Goal: Task Accomplishment & Management: Use online tool/utility

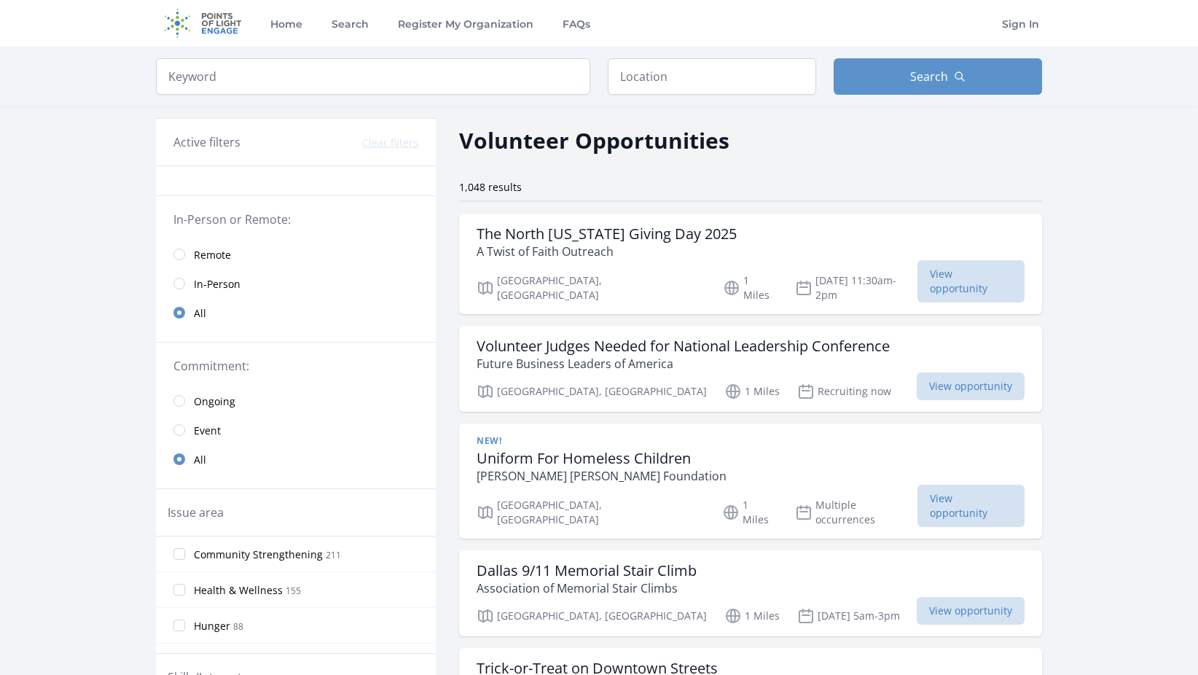
click at [216, 259] on span "Remote" at bounding box center [212, 255] width 37 height 15
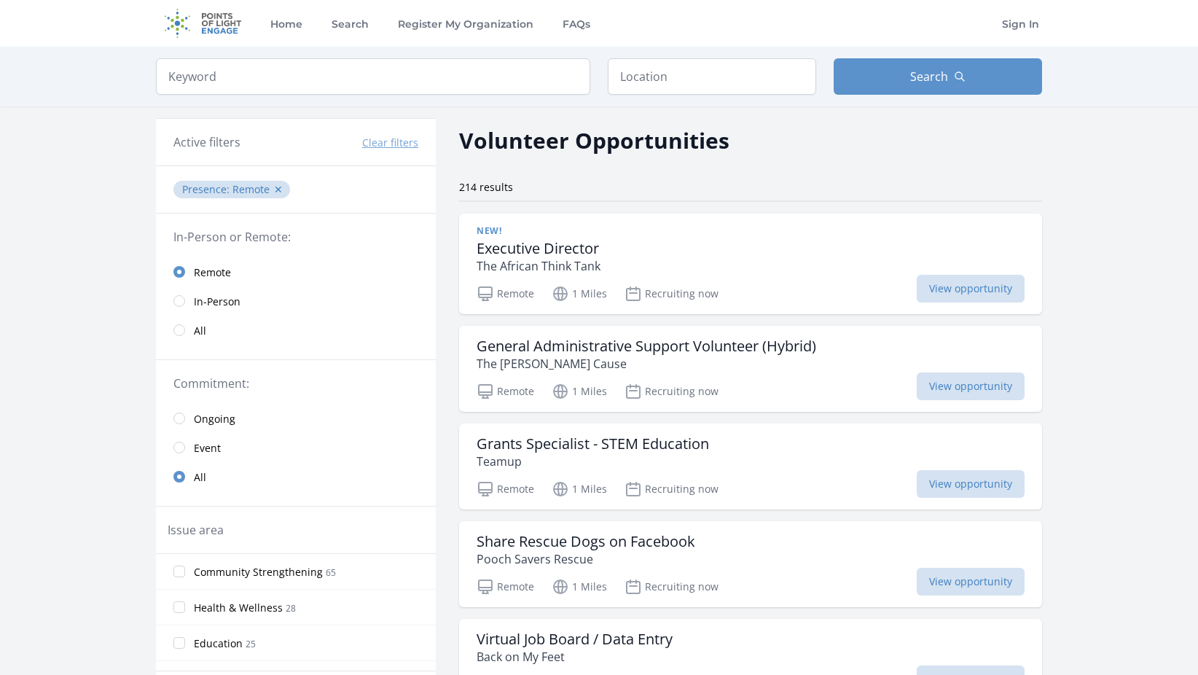
click at [206, 302] on span "In-Person" at bounding box center [217, 301] width 47 height 15
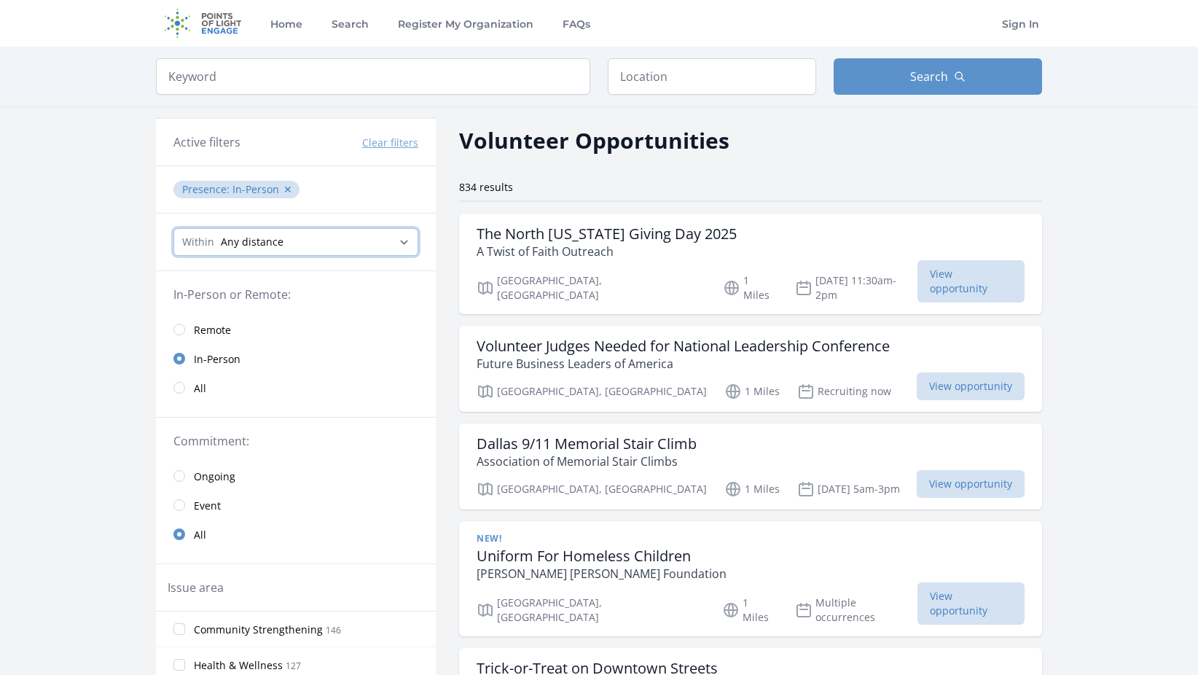
click at [267, 239] on select "Any distance , 5 Miles , 20 Miles , 50 Miles , 100 Miles" at bounding box center [295, 242] width 245 height 28
click at [246, 246] on select "Any distance , 5 Miles , 20 Miles , 50 Miles , 100 Miles" at bounding box center [295, 242] width 245 height 28
click at [338, 189] on ul "Presence : In-Person ✕" at bounding box center [295, 189] width 251 height 23
click at [675, 71] on input "text" at bounding box center [712, 76] width 208 height 36
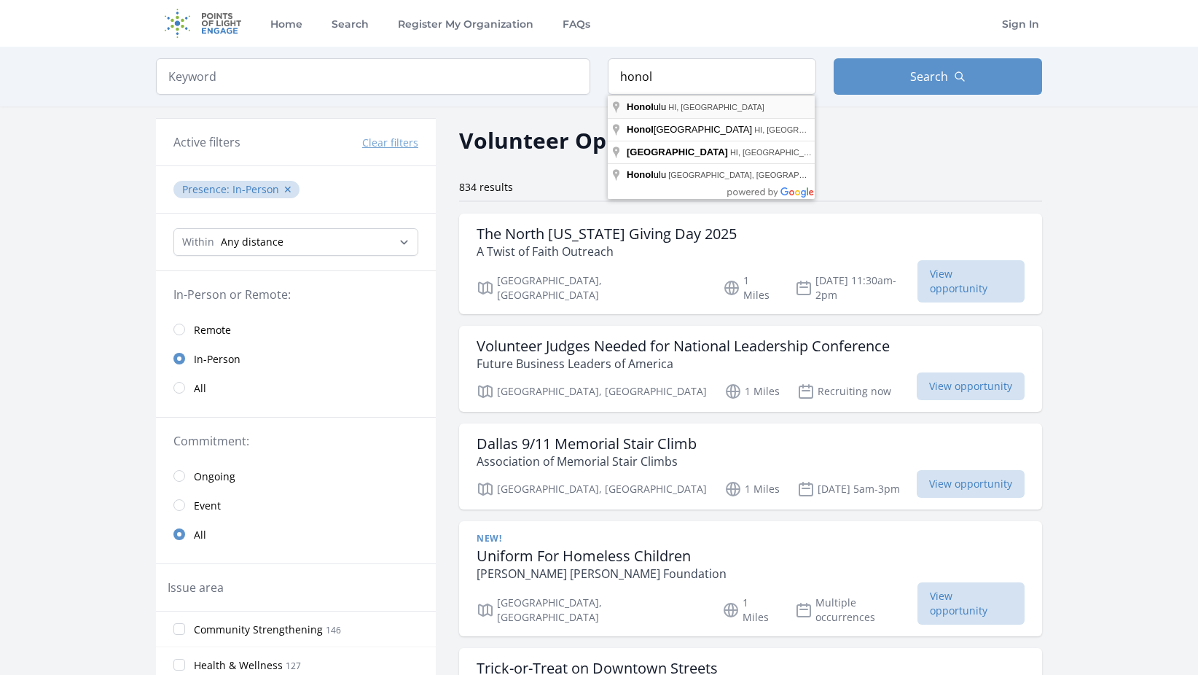
type input "[GEOGRAPHIC_DATA], [GEOGRAPHIC_DATA], [GEOGRAPHIC_DATA]"
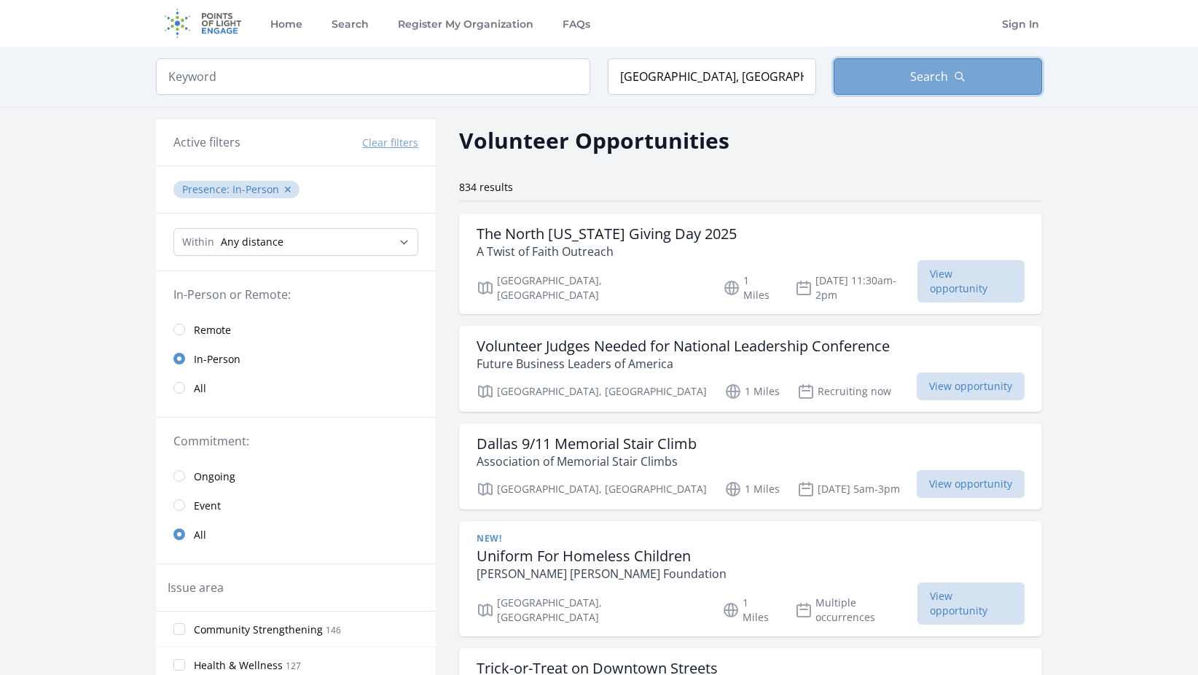
click at [959, 94] on button "Search" at bounding box center [937, 76] width 208 height 36
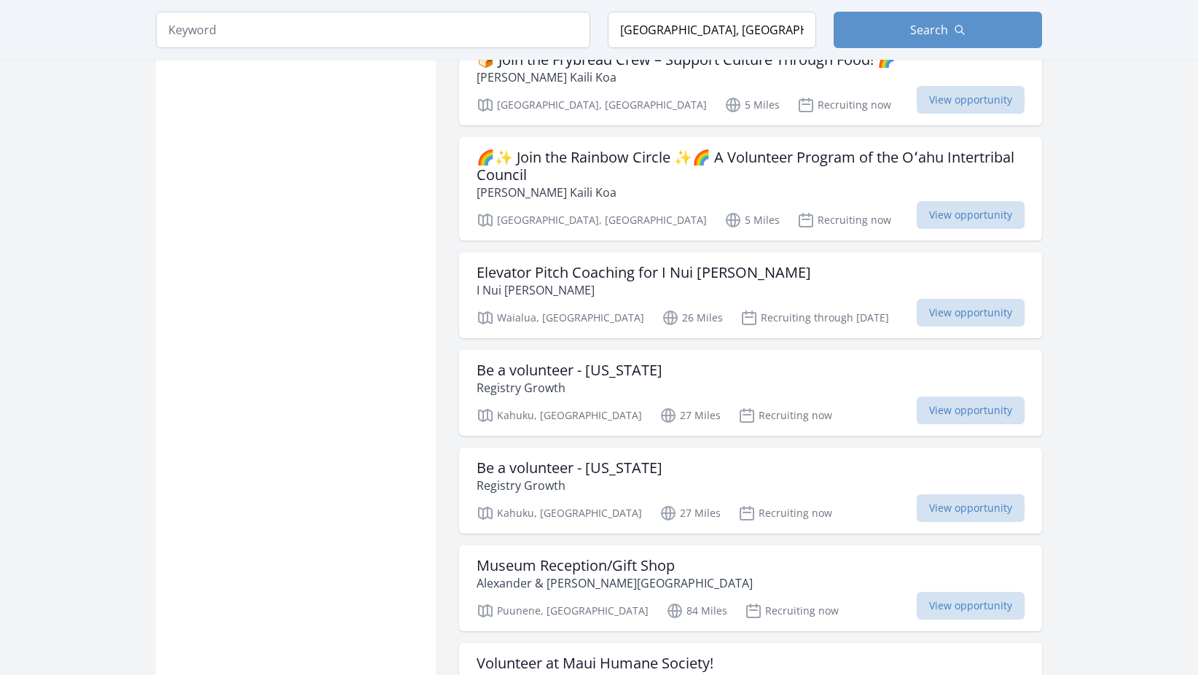
scroll to position [1166, 0]
